Goal: Task Accomplishment & Management: Complete application form

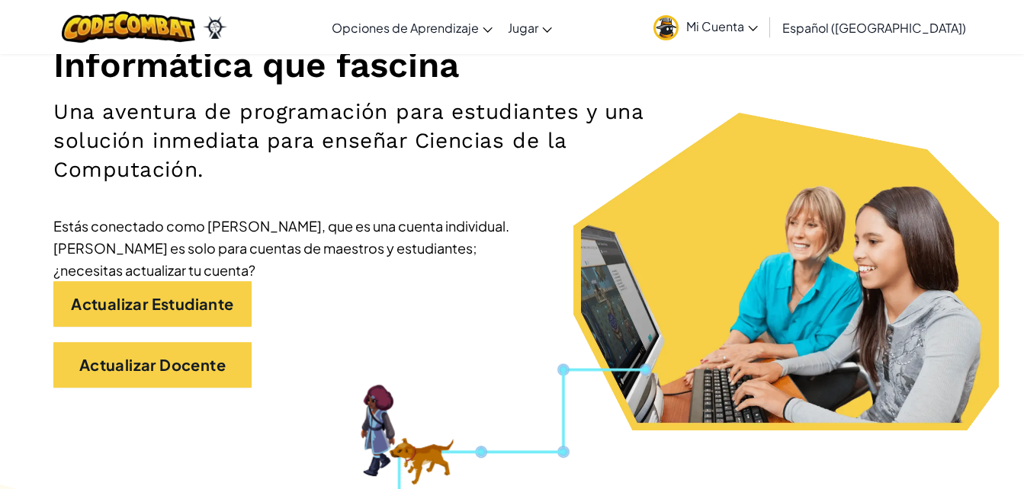
scroll to position [229, 0]
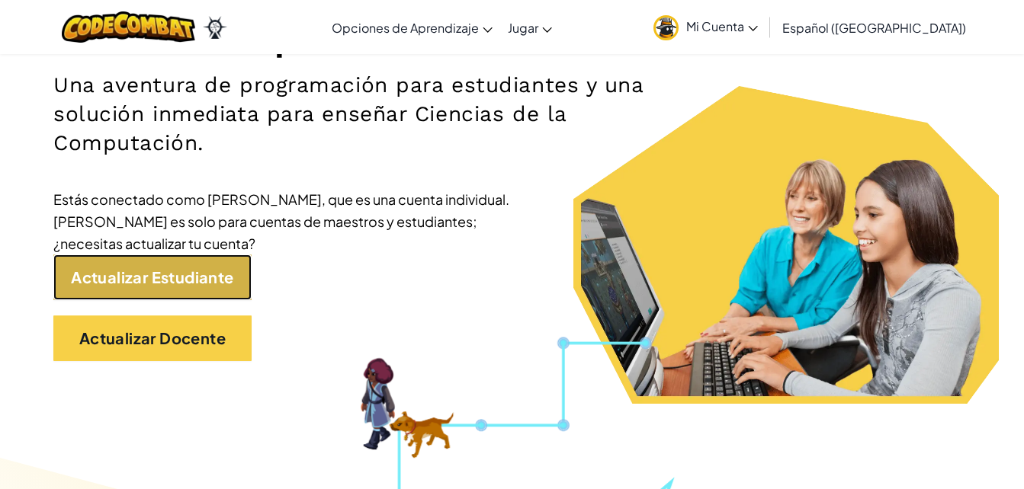
click at [139, 255] on link "Actualizar Estudiante" at bounding box center [152, 278] width 198 height 46
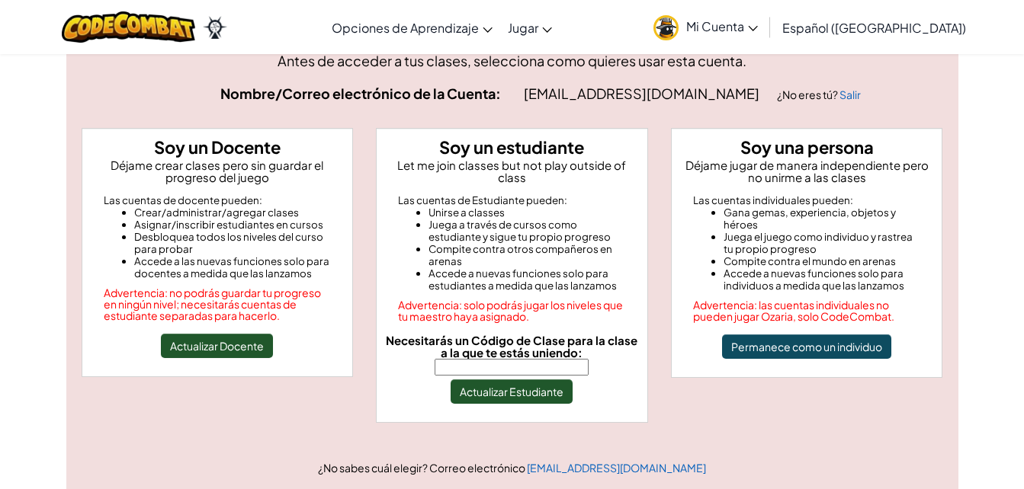
scroll to position [46, 0]
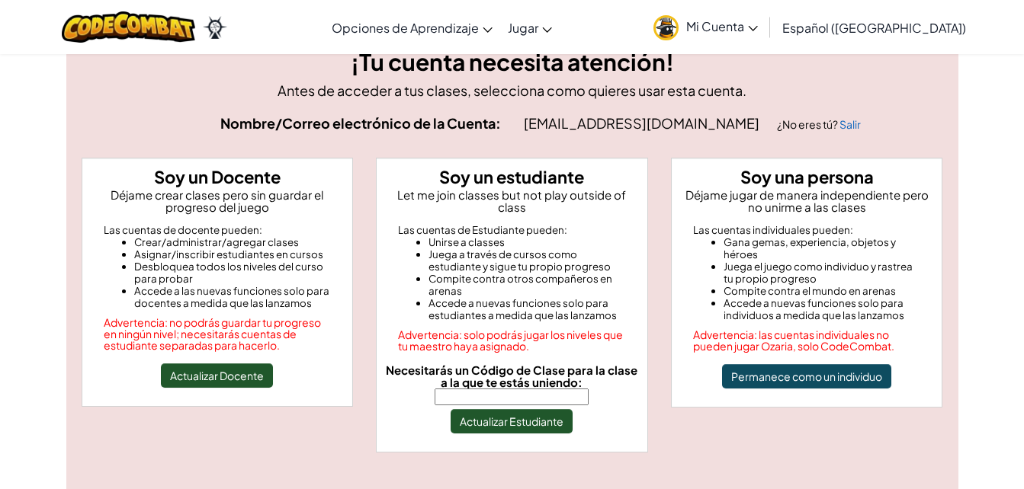
click at [482, 392] on input "Necesitarás un Código de Clase para la clase a la que te estás uniendo:" at bounding box center [512, 397] width 154 height 17
type input "PlatePushSoft"
click at [524, 412] on button "Actualizar Estudiante" at bounding box center [512, 421] width 122 height 24
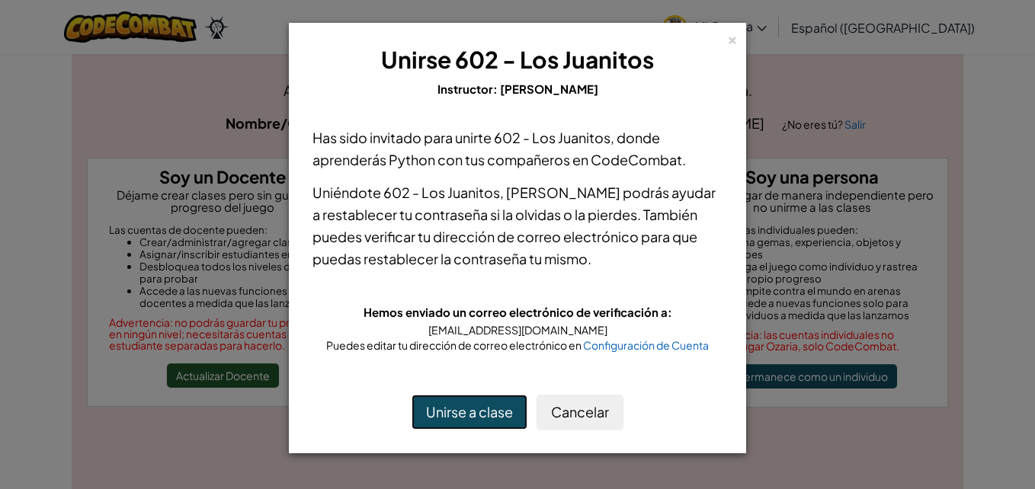
click at [492, 417] on button "Unirse a clase" at bounding box center [470, 412] width 116 height 35
click at [451, 396] on button "Unirse a clase" at bounding box center [470, 412] width 116 height 35
click at [434, 401] on button "Unirse a clase" at bounding box center [470, 412] width 116 height 35
click at [434, 400] on button "Unirse a clase" at bounding box center [470, 412] width 116 height 35
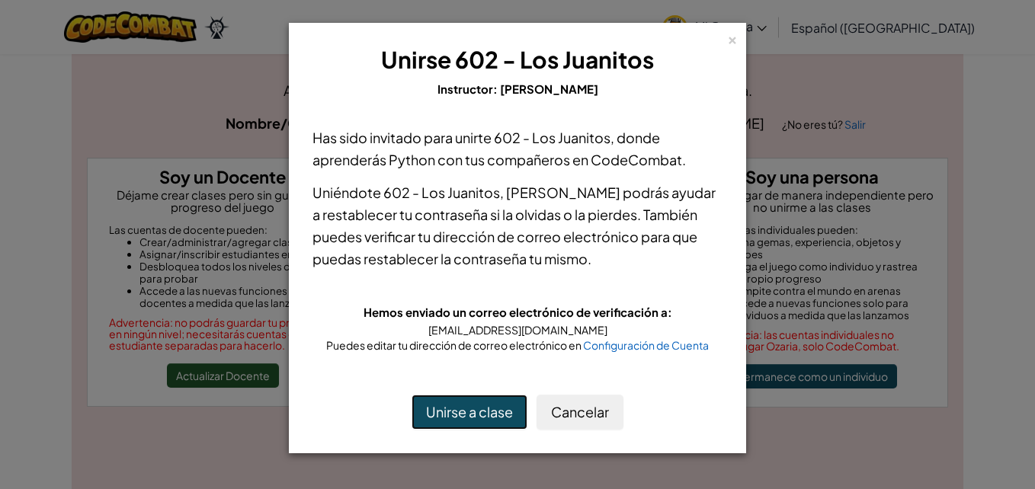
click at [434, 399] on button "Unirse a clase" at bounding box center [470, 412] width 116 height 35
click at [435, 401] on button "Unirse a clase" at bounding box center [470, 412] width 116 height 35
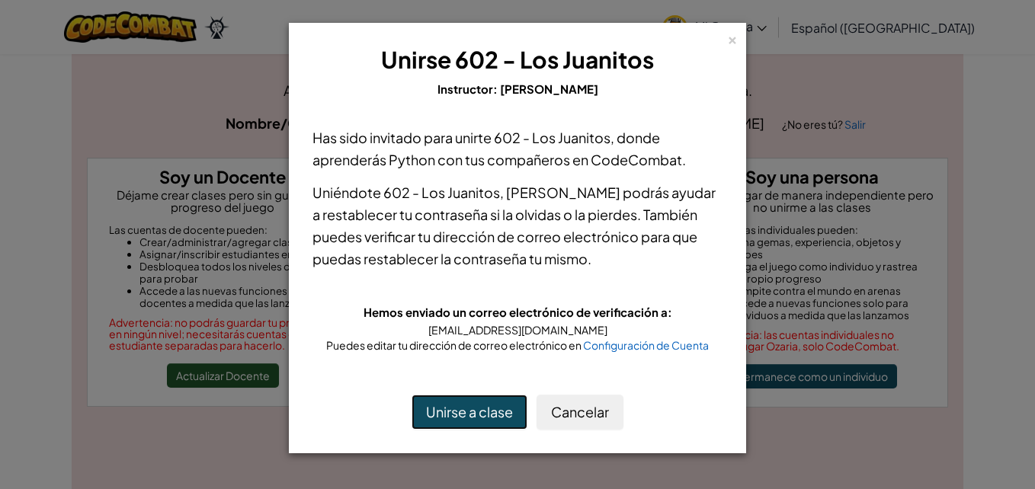
click at [435, 401] on button "Unirse a clase" at bounding box center [470, 412] width 116 height 35
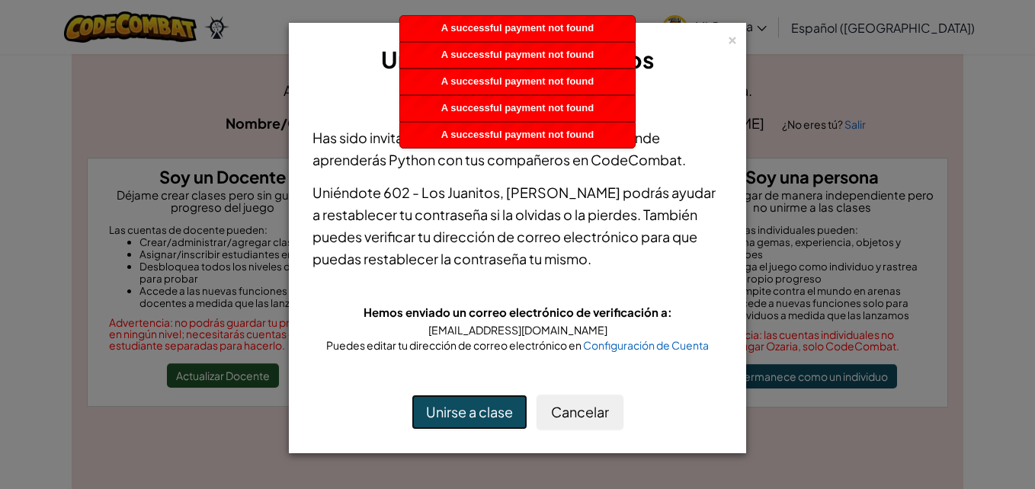
click at [486, 407] on button "Unirse a clase" at bounding box center [470, 412] width 116 height 35
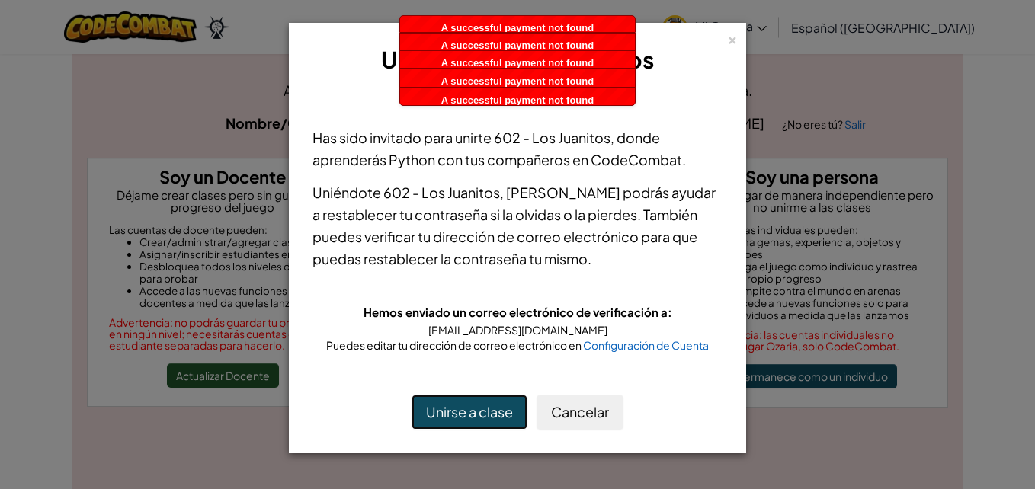
click at [486, 407] on button "Unirse a clase" at bounding box center [470, 412] width 116 height 35
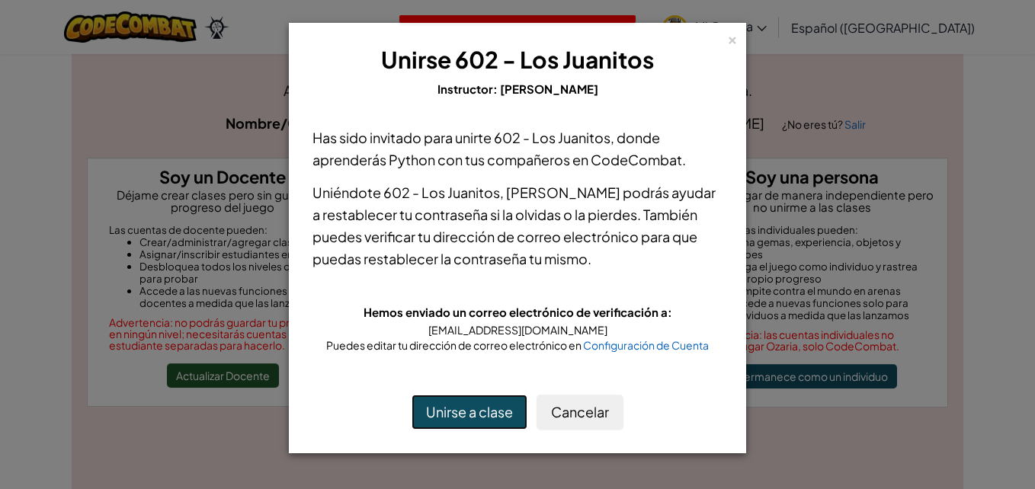
click at [486, 407] on button "Unirse a clase" at bounding box center [470, 412] width 116 height 35
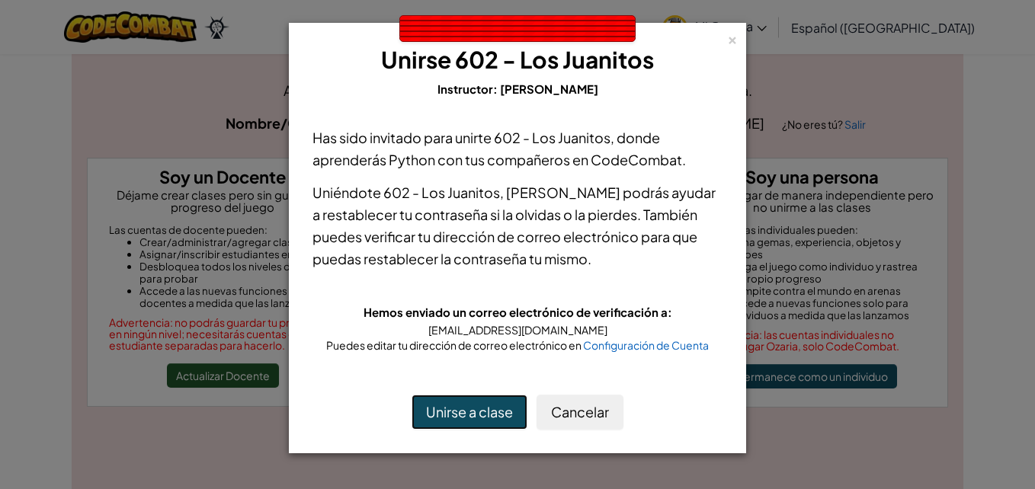
click at [486, 407] on button "Unirse a clase" at bounding box center [470, 412] width 116 height 35
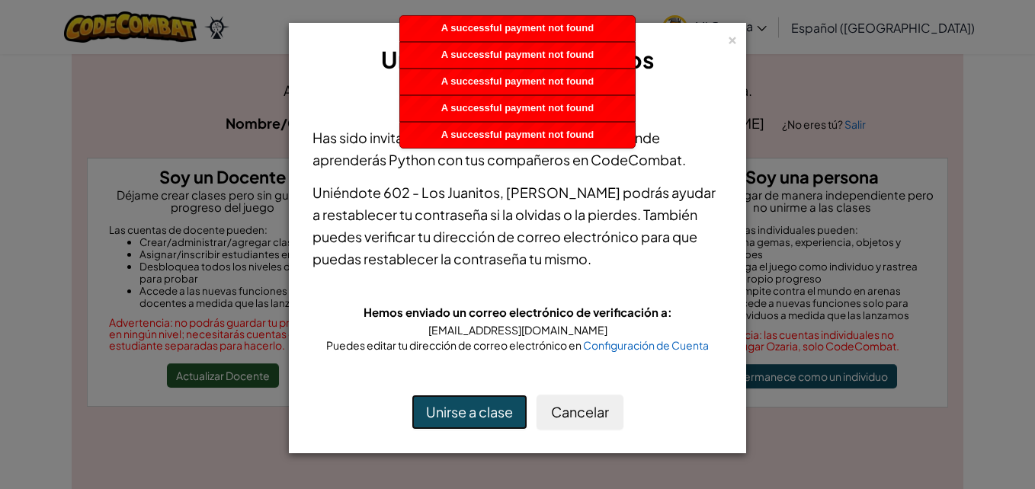
click at [486, 407] on button "Unirse a clase" at bounding box center [470, 412] width 116 height 35
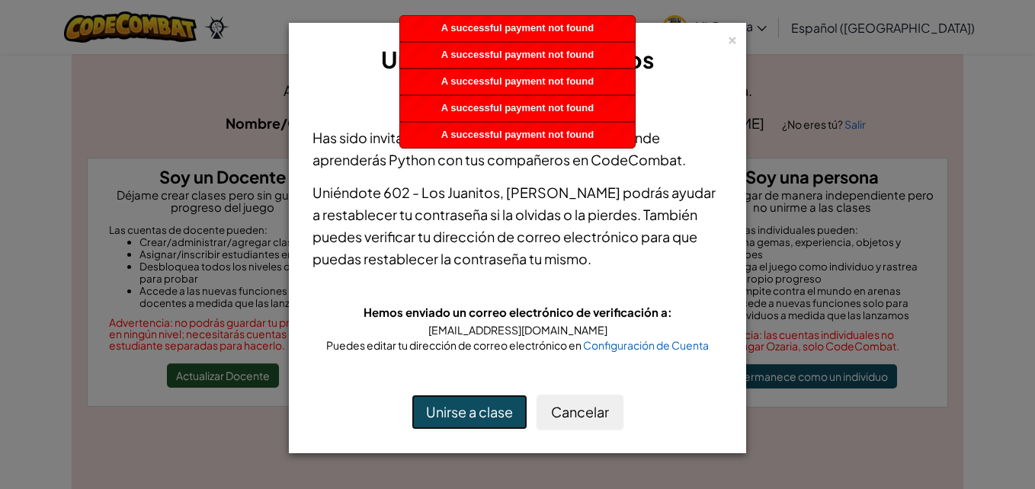
click at [486, 407] on button "Unirse a clase" at bounding box center [470, 412] width 116 height 35
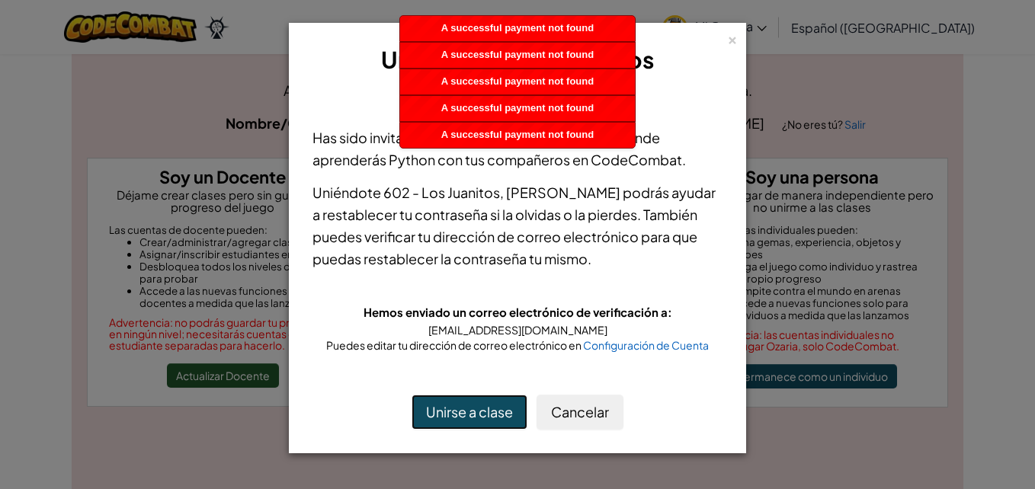
click at [486, 407] on button "Unirse a clase" at bounding box center [470, 412] width 116 height 35
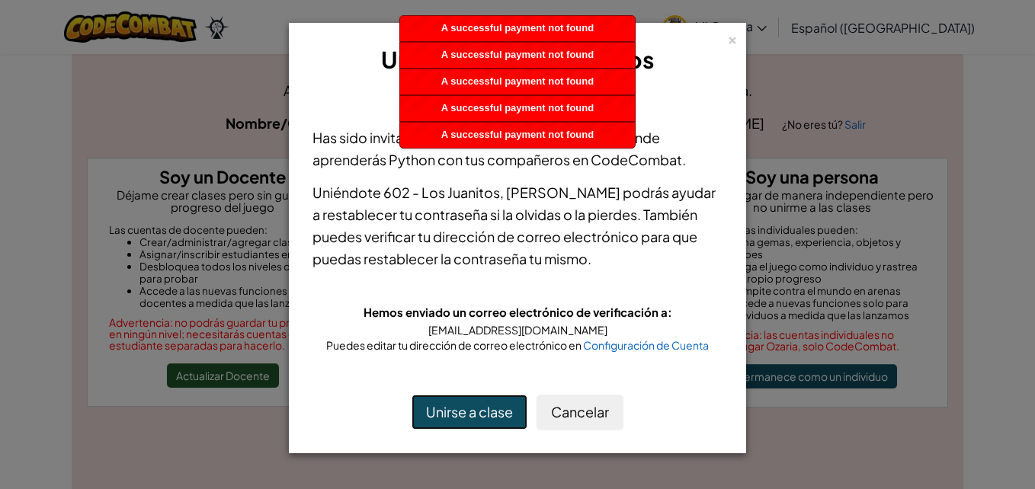
click at [486, 407] on button "Unirse a clase" at bounding box center [470, 412] width 116 height 35
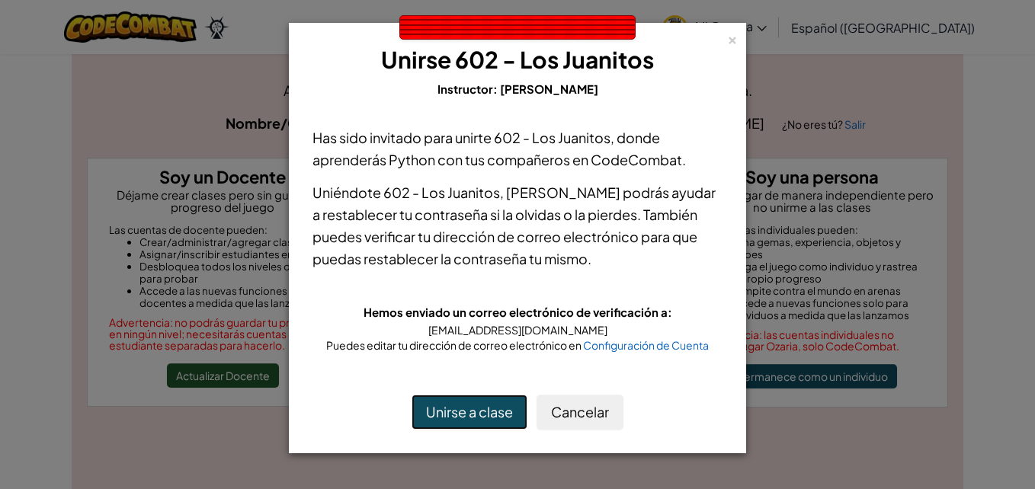
click at [486, 407] on button "Unirse a clase" at bounding box center [470, 412] width 116 height 35
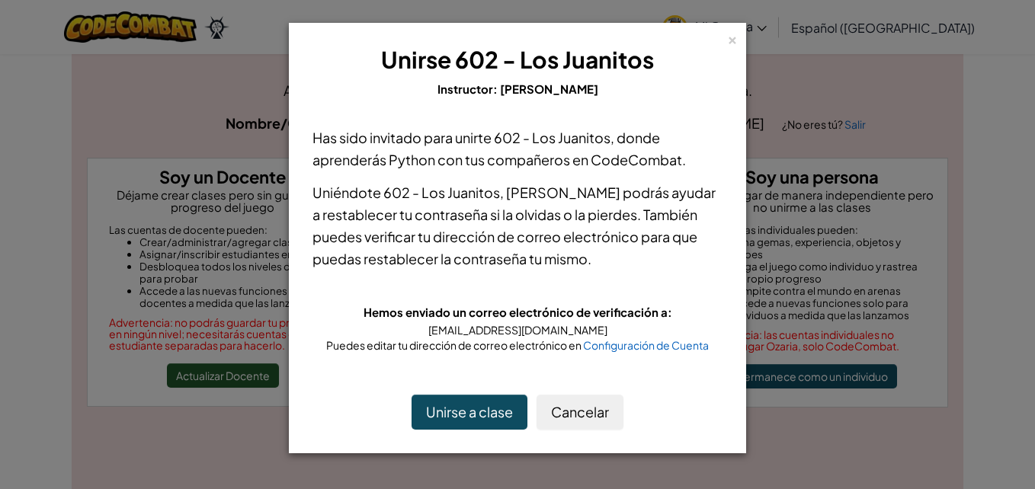
click at [739, 41] on div "× Unirse 602 - Los Juanitos Instructor: MiguelGamboaa Has sido invitado para un…" at bounding box center [517, 238] width 457 height 431
click at [729, 40] on div "×" at bounding box center [732, 38] width 11 height 16
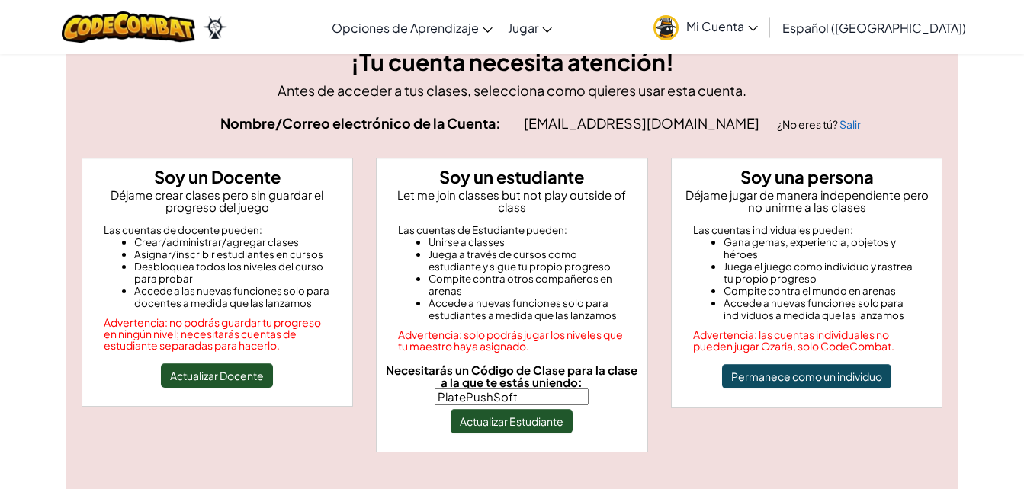
click at [765, 27] on link "Mi Cuenta" at bounding box center [706, 27] width 120 height 48
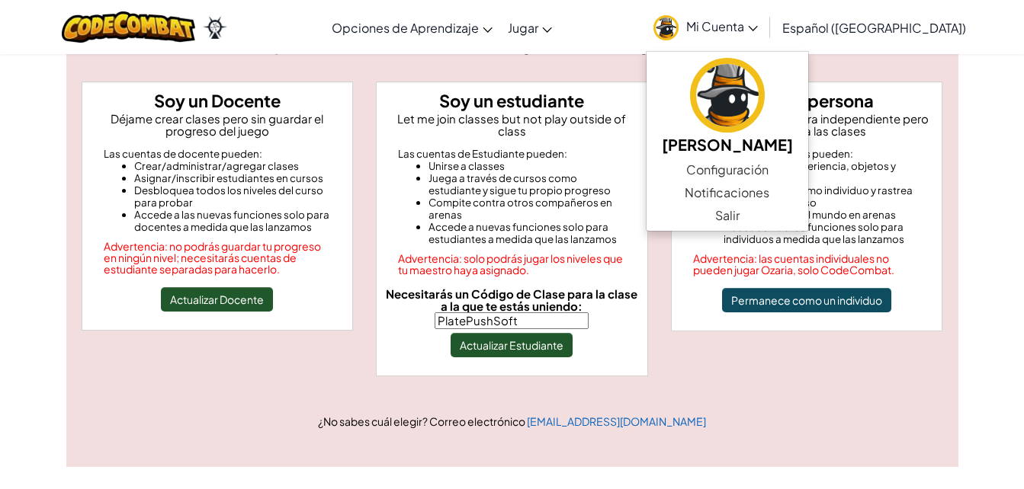
scroll to position [199, 0]
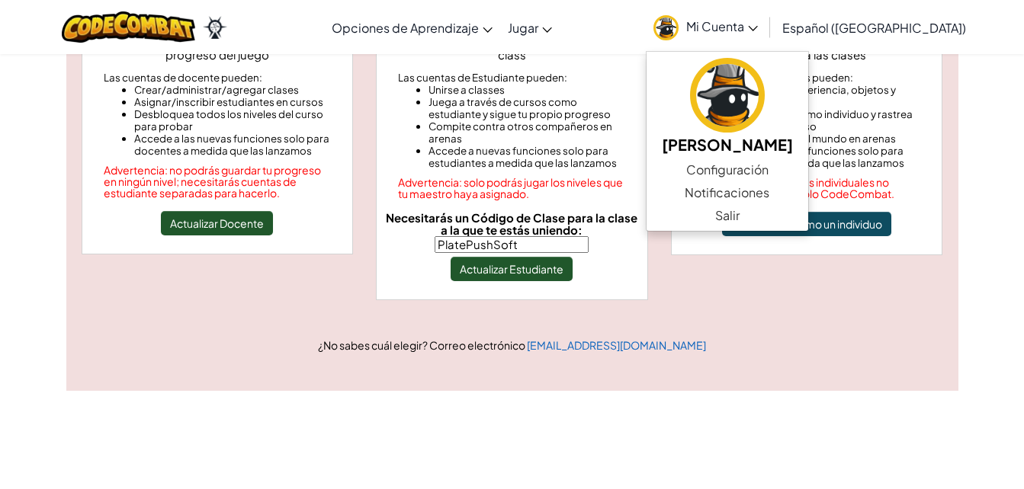
click at [680, 256] on div "Soy una persona Déjame jugar de manera independiente pero no unirme a las clase…" at bounding box center [806, 137] width 295 height 265
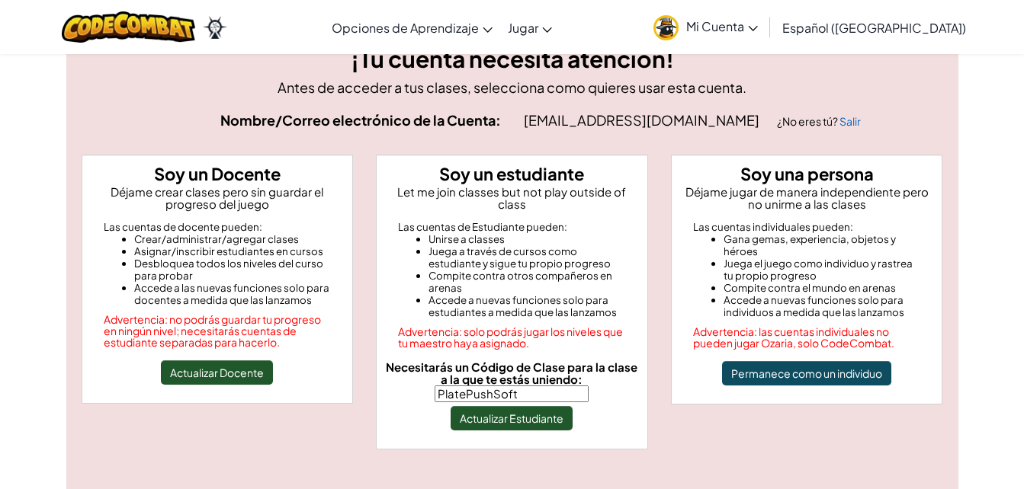
scroll to position [46, 0]
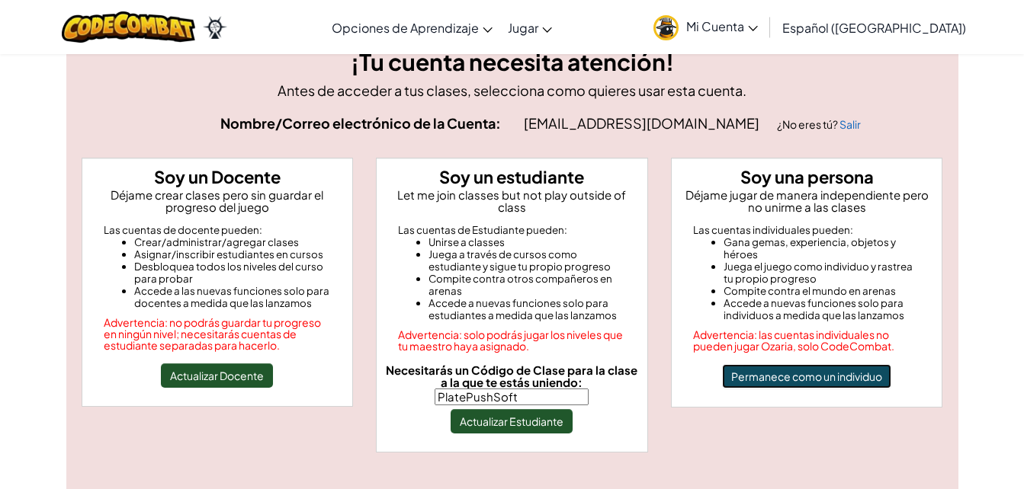
click at [823, 386] on button "Permanece como un individuo" at bounding box center [806, 376] width 169 height 24
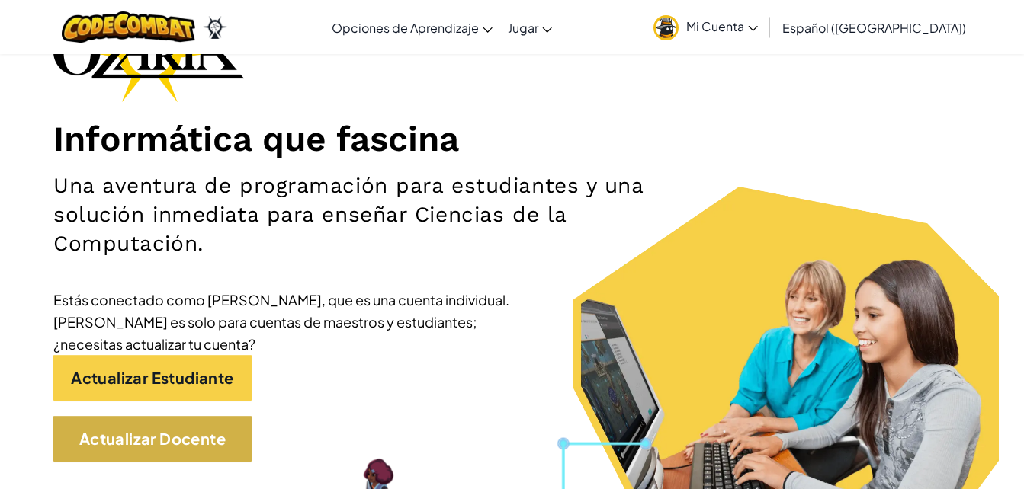
scroll to position [152, 0]
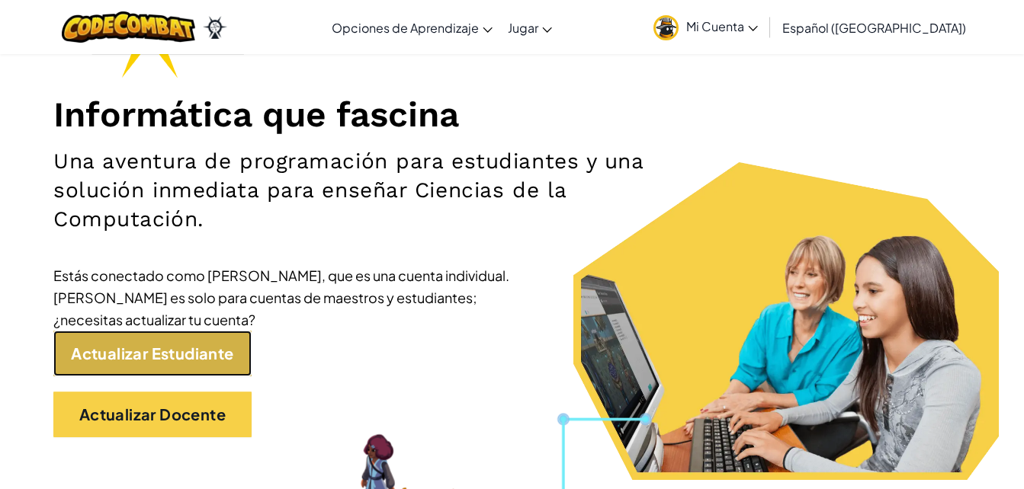
click at [170, 356] on link "Actualizar Estudiante" at bounding box center [152, 354] width 198 height 46
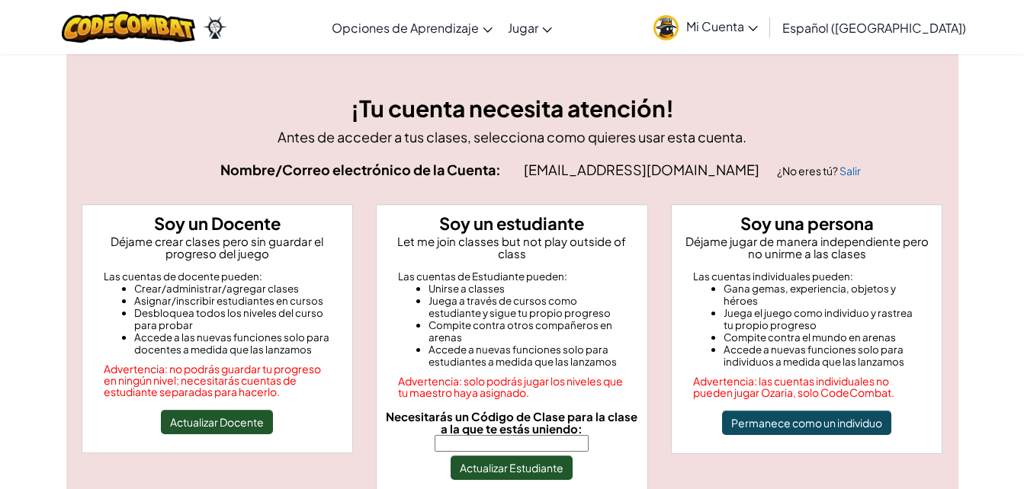
click at [482, 435] on input "Necesitarás un Código de Clase para la clase a la que te estás uniendo:" at bounding box center [512, 443] width 154 height 17
type input "PlatePushSoft"
click at [502, 456] on button "Actualizar Estudiante" at bounding box center [512, 468] width 122 height 24
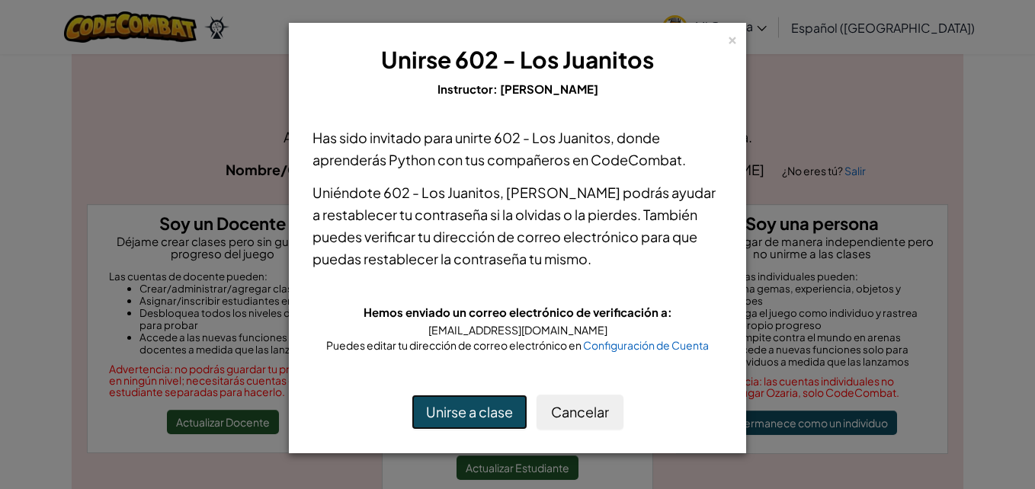
drag, startPoint x: 455, startPoint y: 402, endPoint x: 443, endPoint y: 378, distance: 27.3
click at [451, 393] on div "Unirse a clase Cancelar" at bounding box center [517, 413] width 441 height 66
click at [643, 342] on span "Configuración de Cuenta" at bounding box center [646, 345] width 126 height 14
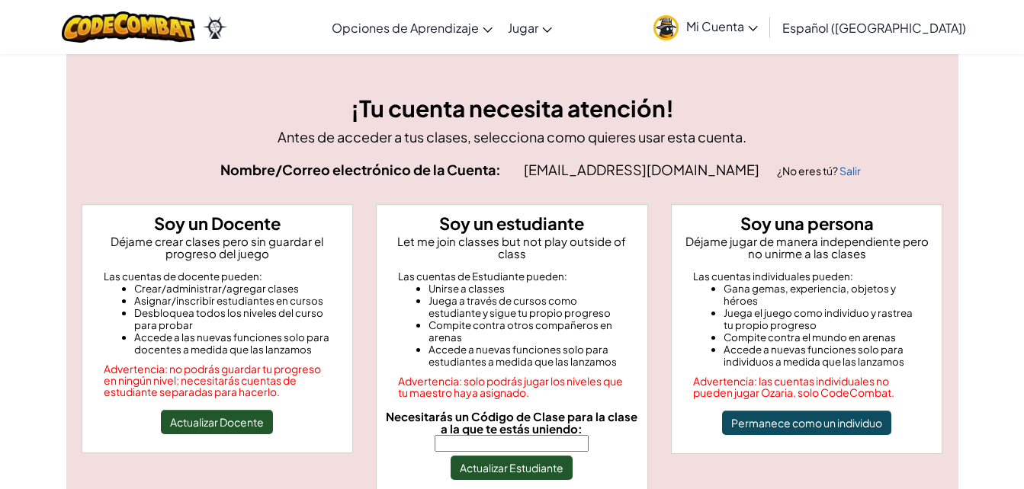
click at [534, 436] on input "Necesitarás un Código de Clase para la clase a la que te estás uniendo:" at bounding box center [512, 443] width 154 height 17
type input "PlatePushSoft"
click at [560, 460] on button "Actualizar Estudiante" at bounding box center [512, 468] width 122 height 24
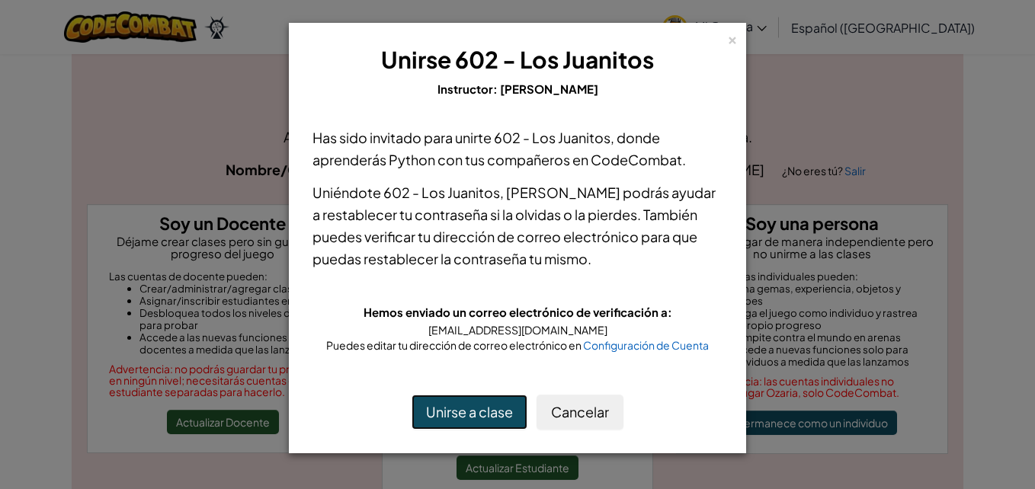
click at [463, 405] on button "Unirse a clase" at bounding box center [470, 412] width 116 height 35
click at [727, 30] on div "×" at bounding box center [732, 38] width 11 height 16
